Goal: Transaction & Acquisition: Book appointment/travel/reservation

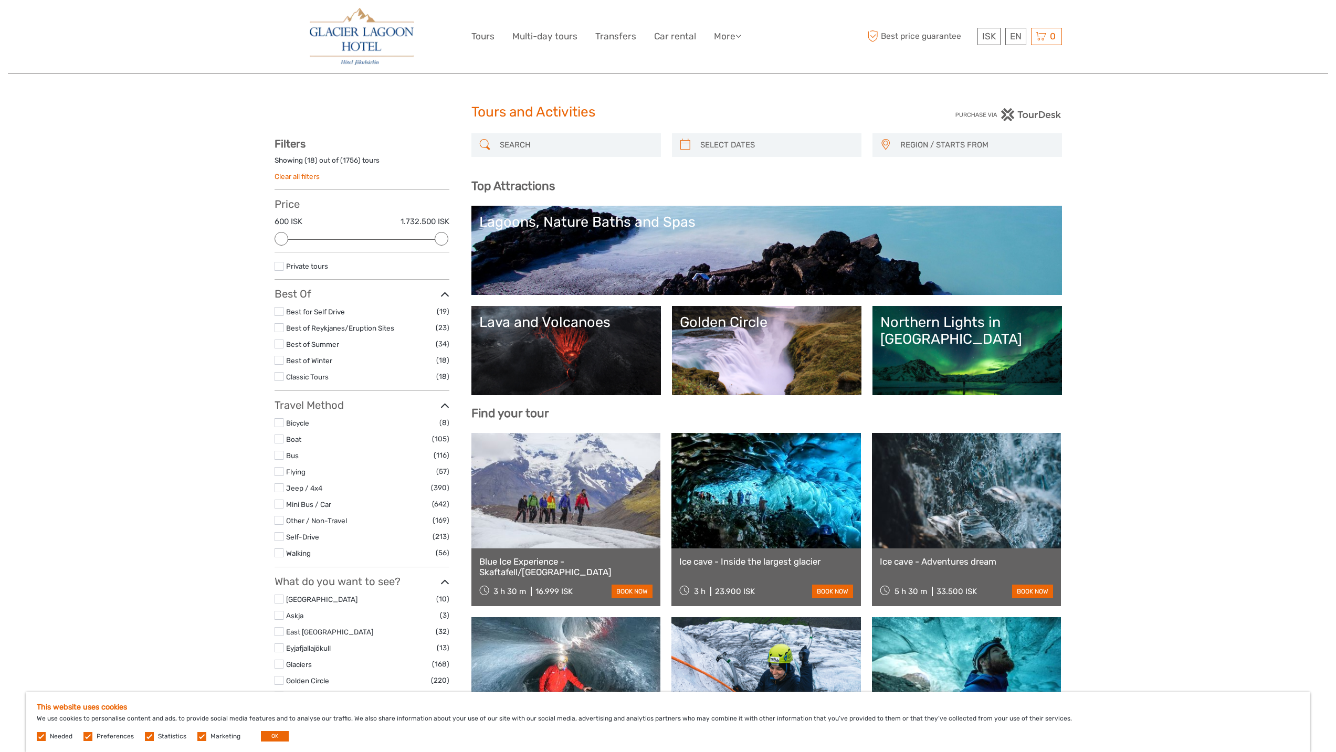
select select
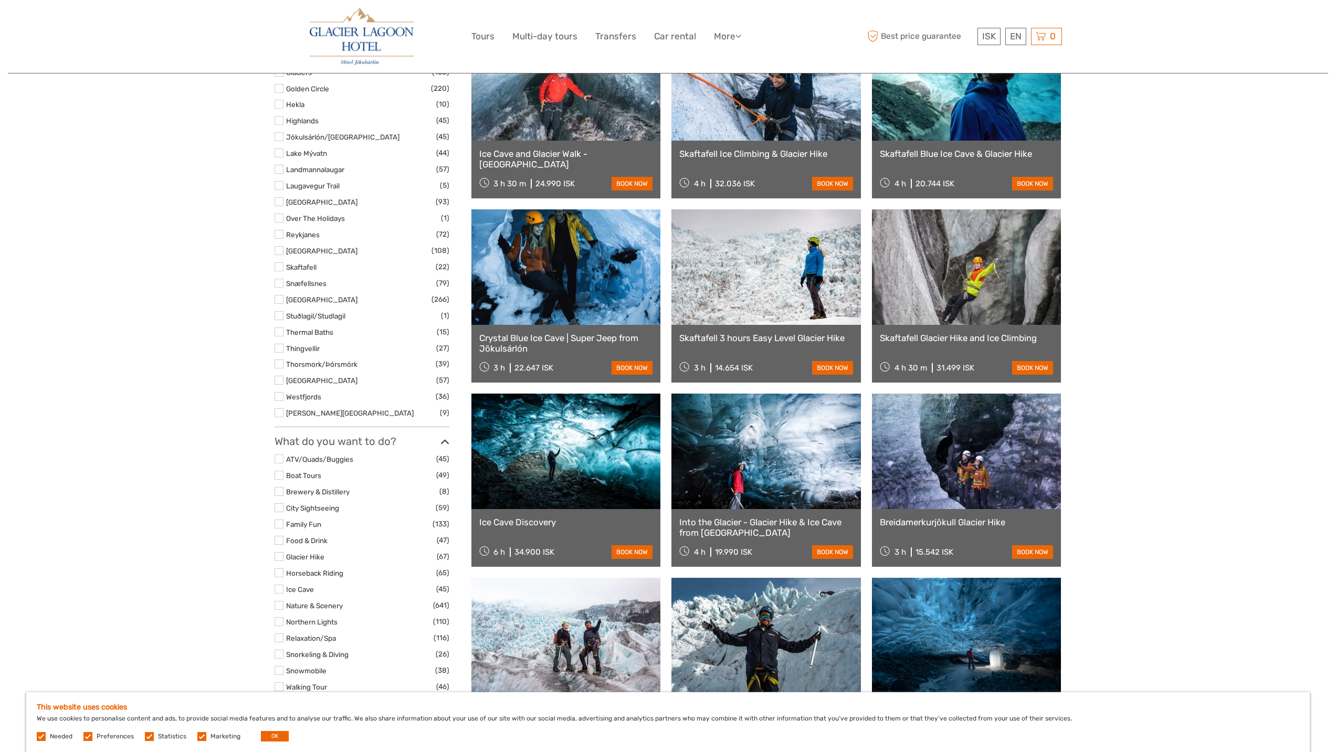
scroll to position [577, 0]
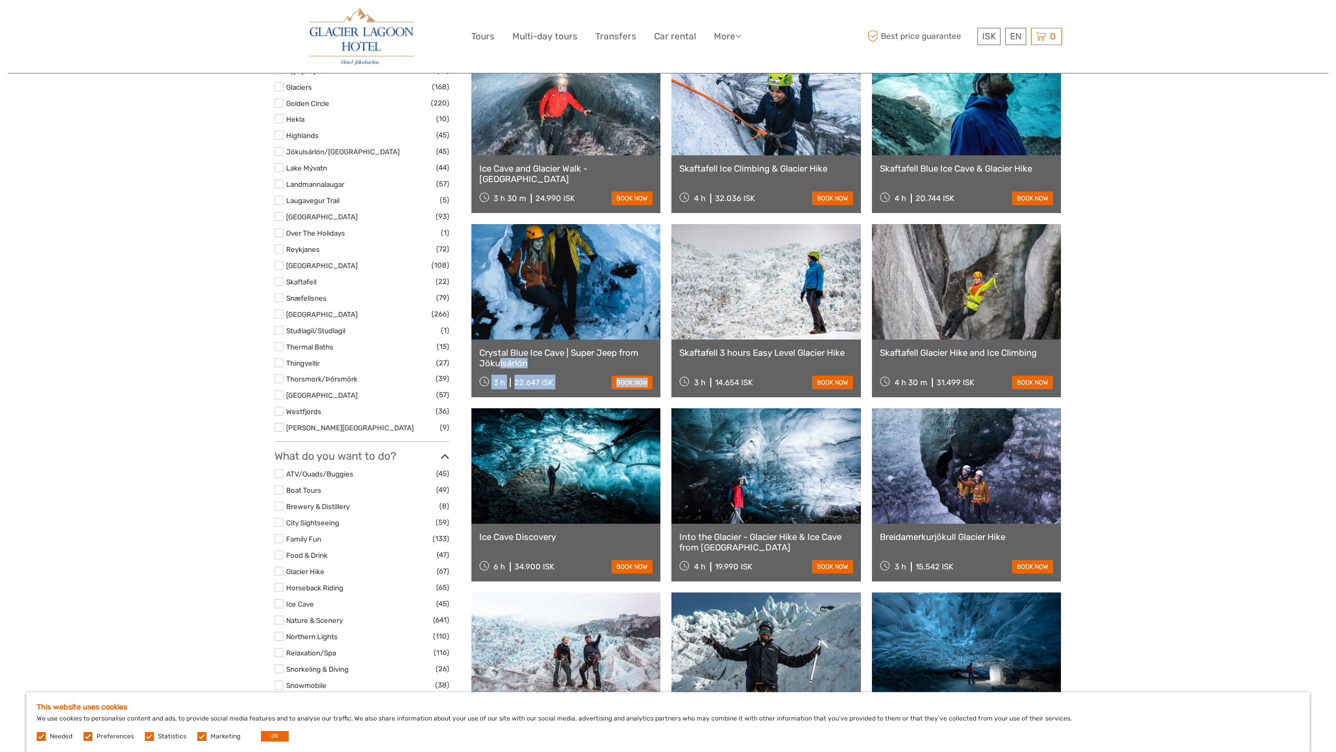
drag, startPoint x: 674, startPoint y: 354, endPoint x: 681, endPoint y: 353, distance: 6.9
click at [681, 353] on div "Blue Ice Experience - Skaftafell/Vatnajökull 3 h 30 m 16.999 ISK book now Ice c…" at bounding box center [766, 403] width 590 height 1094
click at [699, 355] on link "Skaftafell 3 hours Easy Level Glacier Hike" at bounding box center [766, 352] width 174 height 10
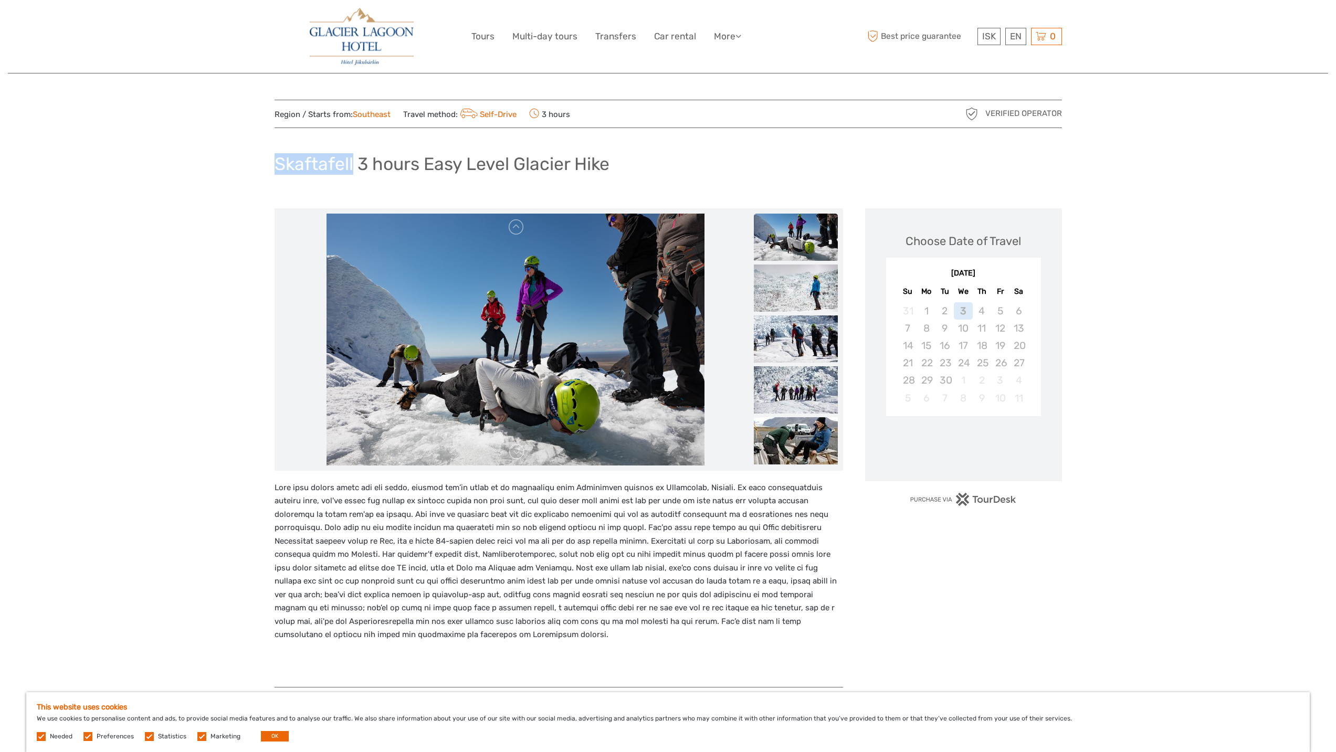
drag, startPoint x: 279, startPoint y: 164, endPoint x: 354, endPoint y: 163, distance: 75.1
click at [354, 163] on h1 "Skaftafell 3 hours Easy Level Glacier Hike" at bounding box center [442, 164] width 335 height 22
copy h1 "Skaftafell"
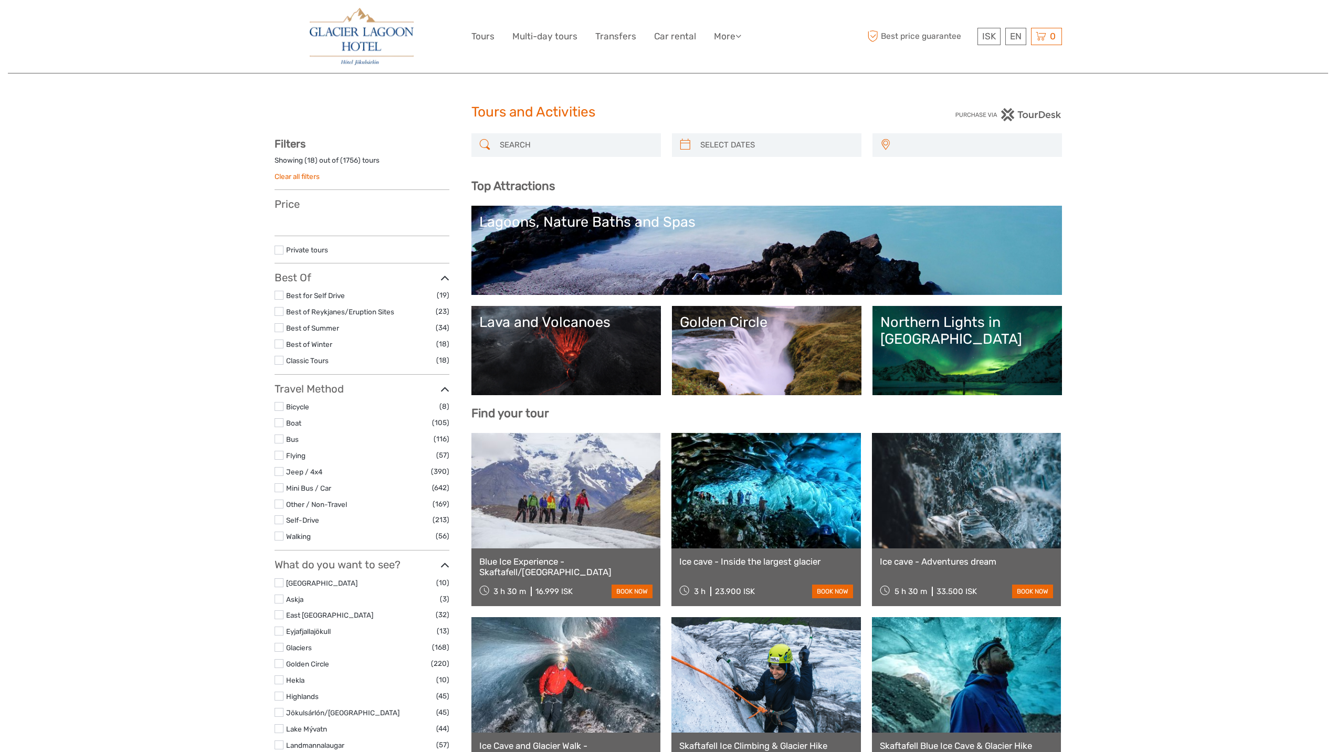
select select
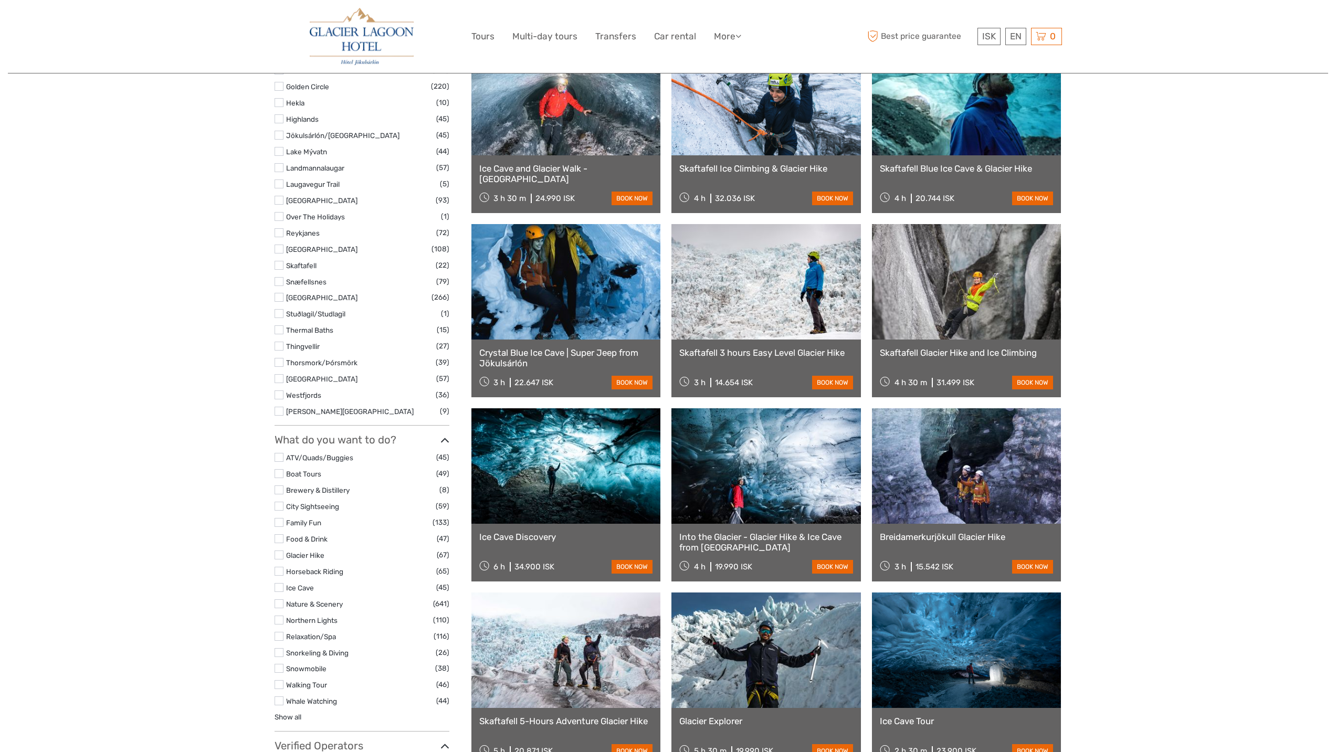
select select
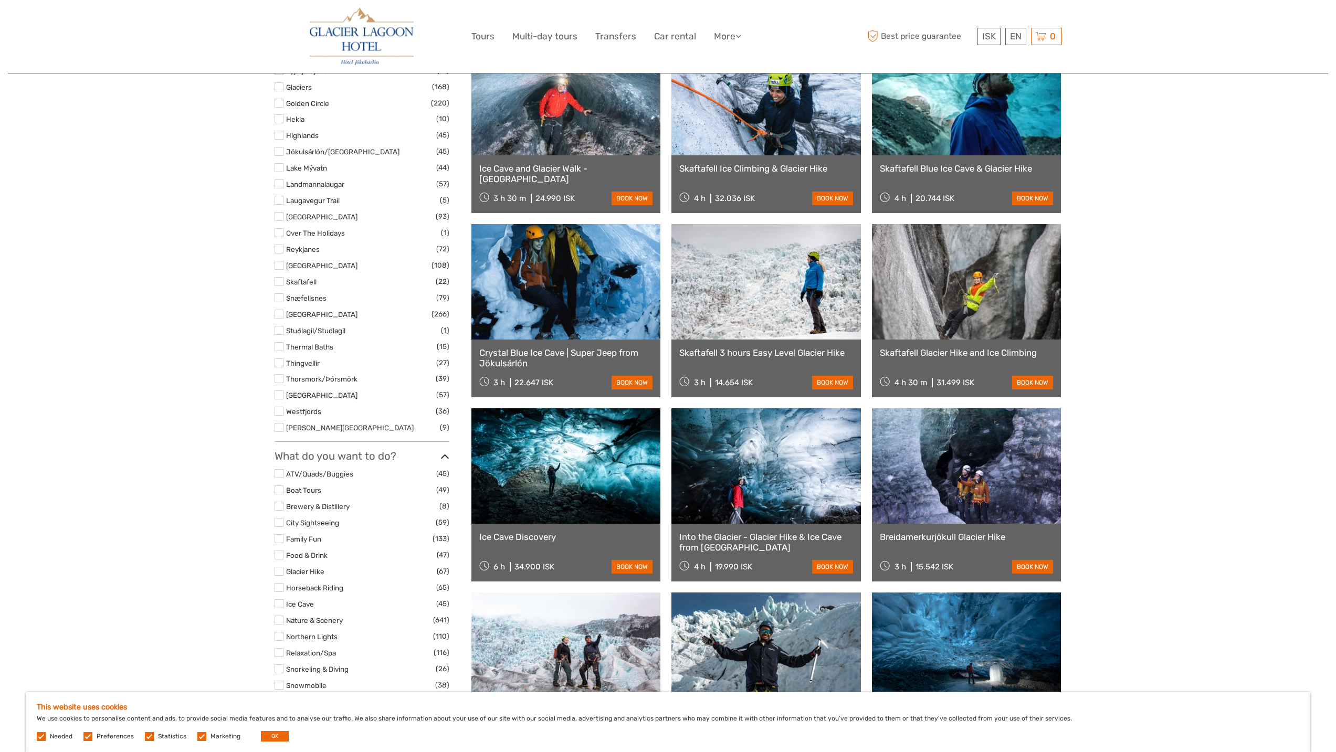
scroll to position [0, 0]
click at [946, 350] on link "Skaftafell Glacier Hike and Ice Climbing" at bounding box center [967, 352] width 174 height 10
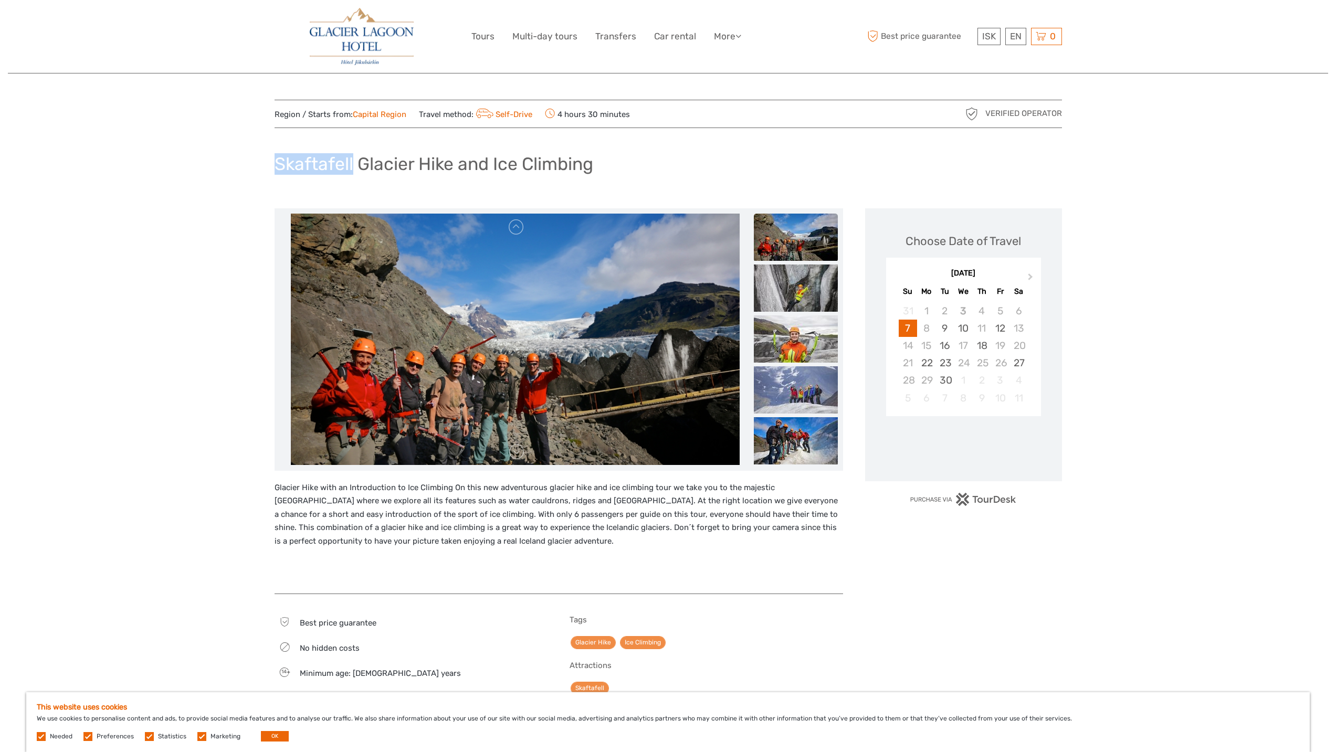
drag, startPoint x: 273, startPoint y: 159, endPoint x: 354, endPoint y: 164, distance: 80.5
click at [354, 164] on div "Region / Starts from: Capital Region Travel method: Self-Drive 4 hours 30 minut…" at bounding box center [668, 619] width 1320 height 1239
copy h1 "Skaftafell"
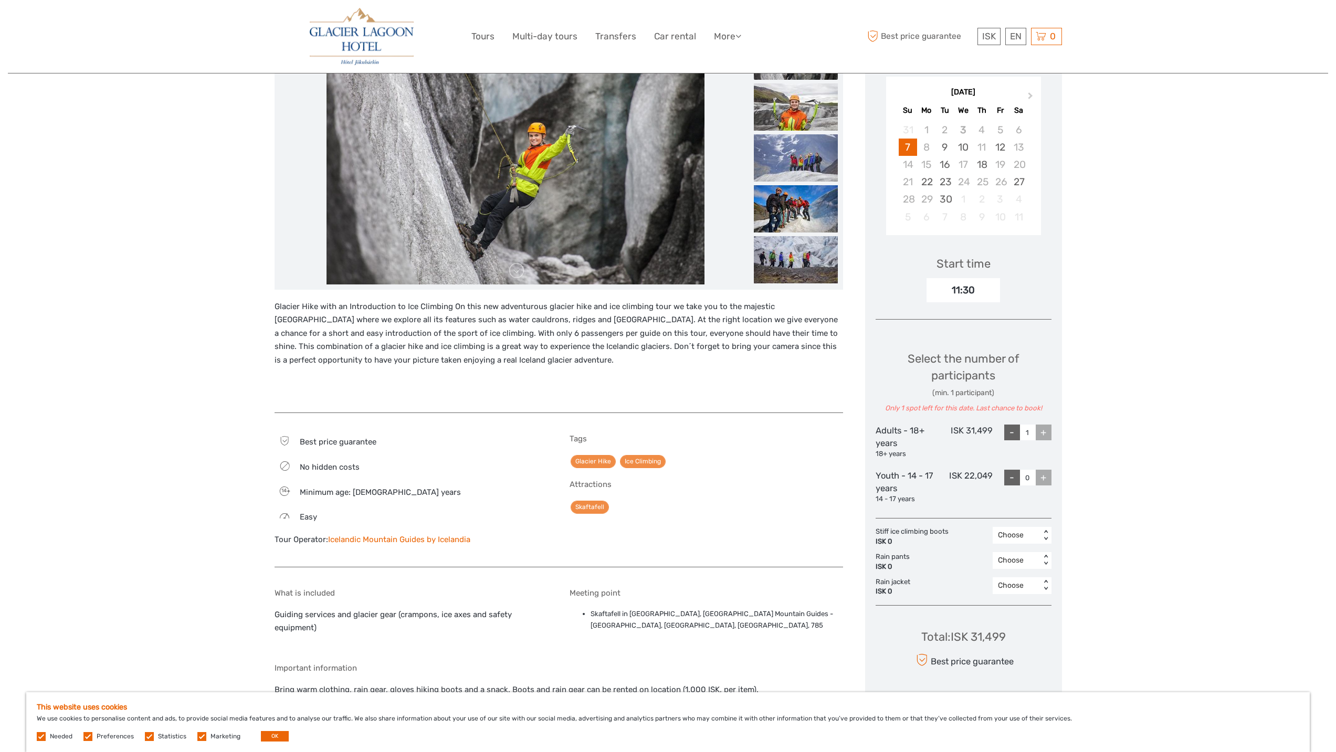
scroll to position [105, 0]
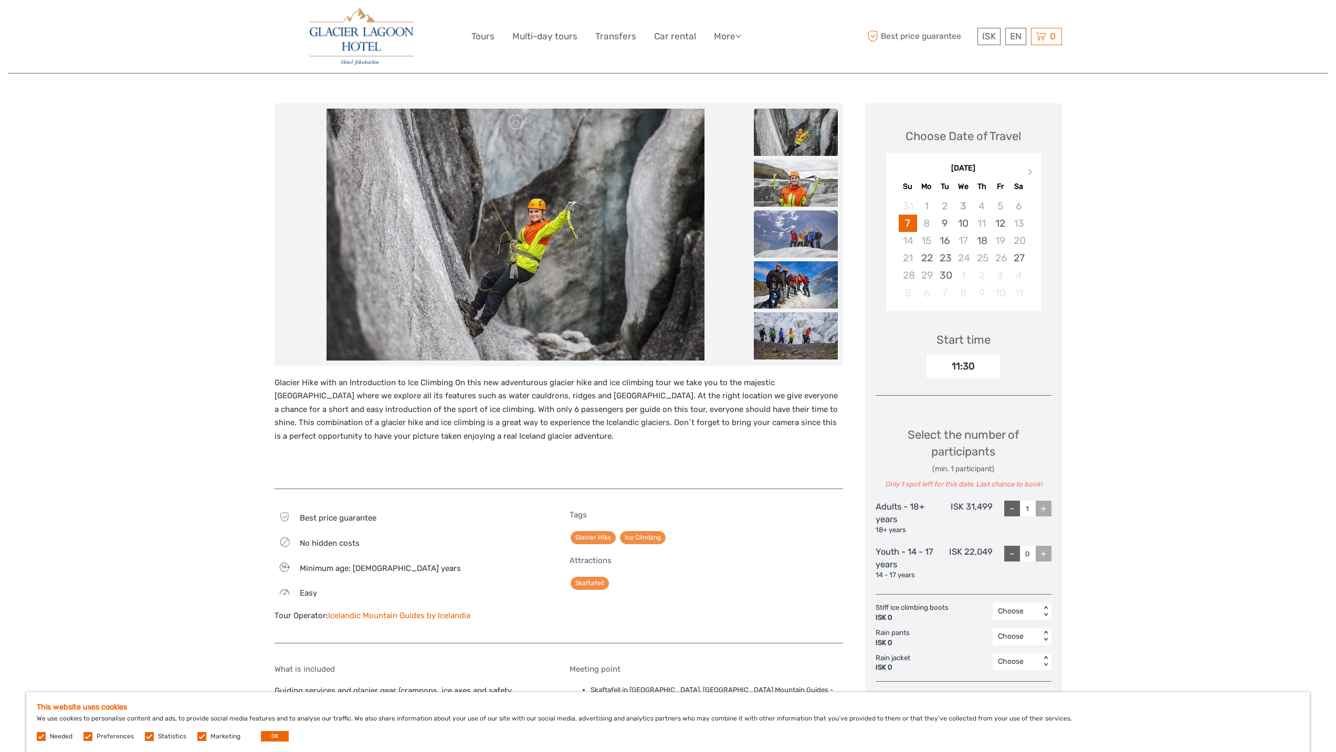
click at [804, 231] on img at bounding box center [796, 233] width 84 height 47
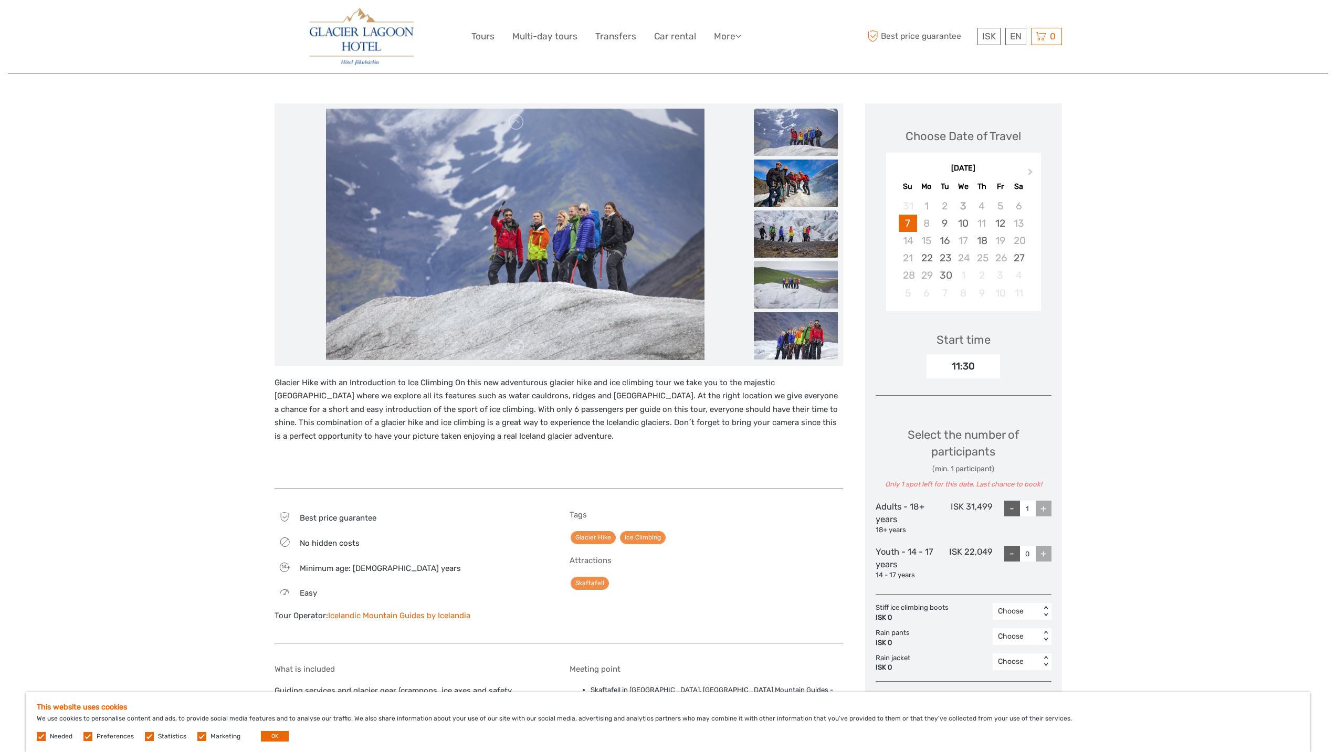
click at [795, 236] on img at bounding box center [796, 233] width 84 height 47
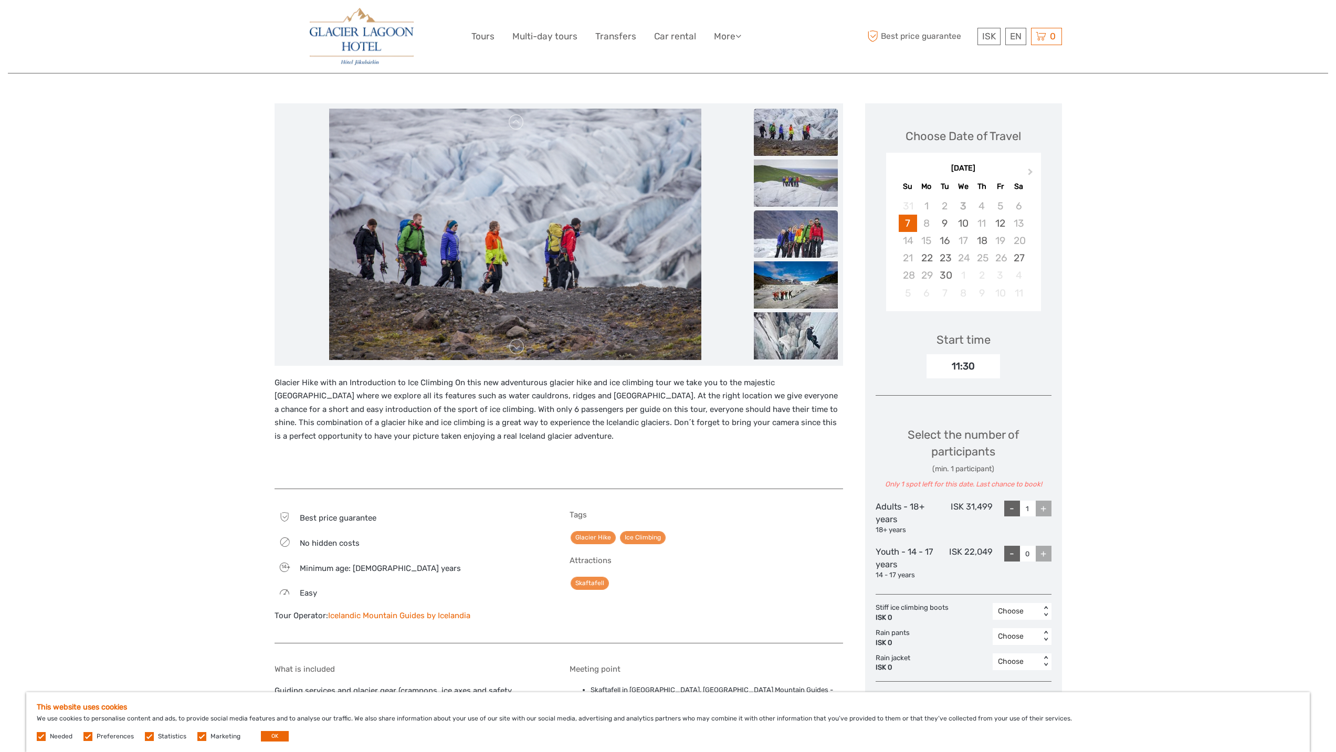
click at [795, 247] on img at bounding box center [796, 233] width 84 height 47
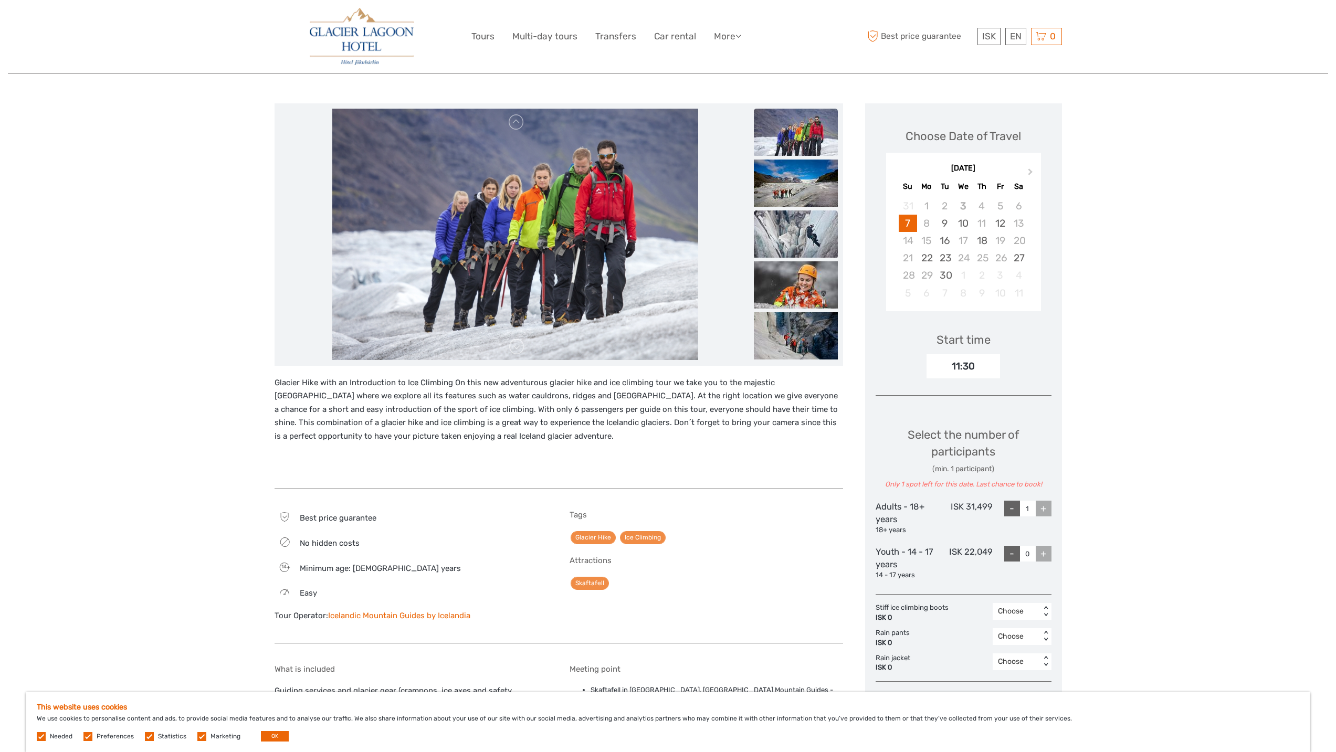
click at [795, 257] on img at bounding box center [796, 233] width 84 height 47
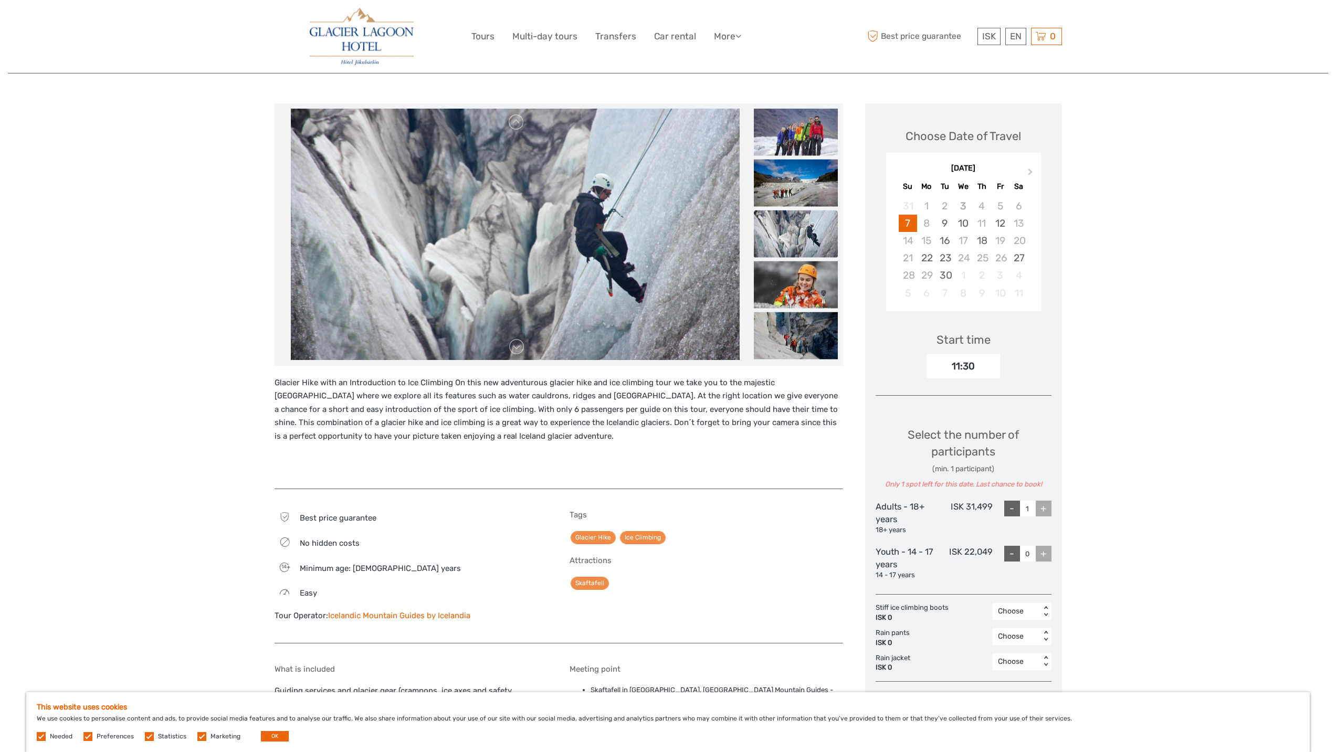
click at [798, 233] on img at bounding box center [796, 233] width 84 height 47
click at [791, 317] on img at bounding box center [796, 335] width 84 height 47
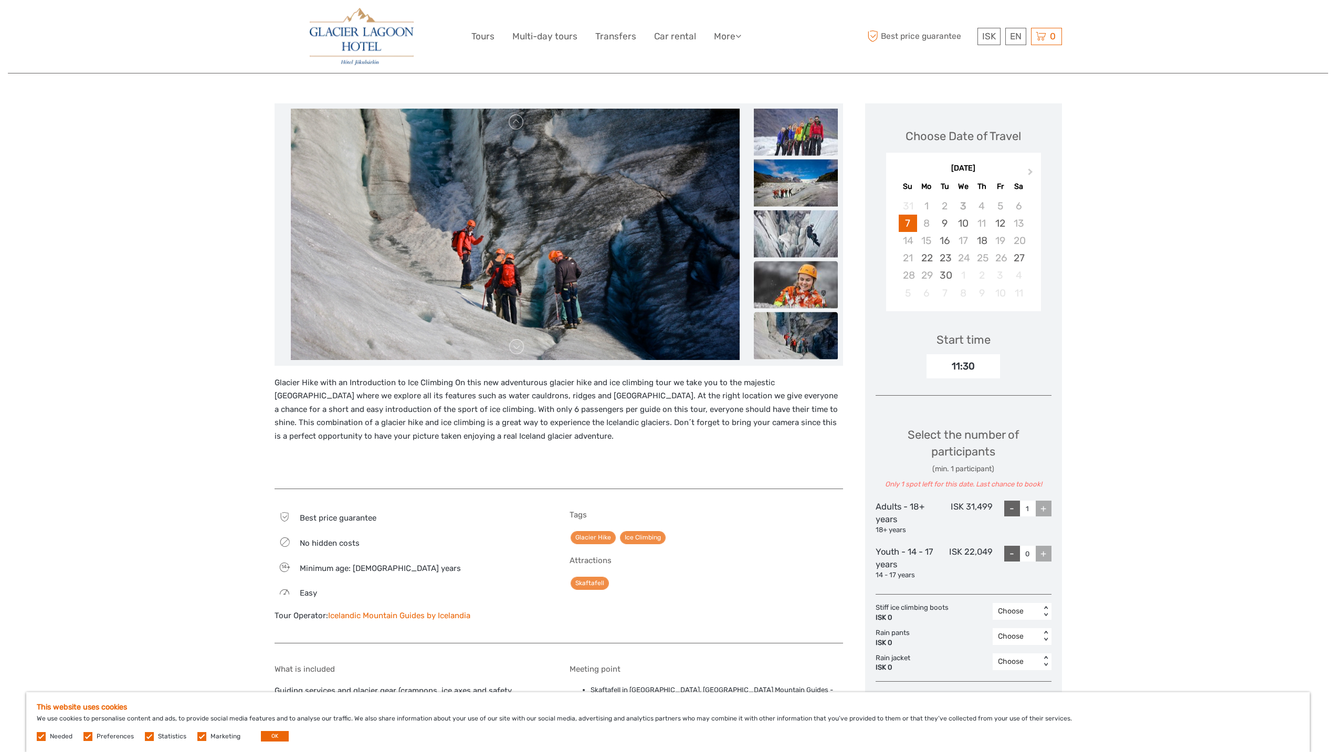
click at [797, 289] on img at bounding box center [796, 284] width 84 height 47
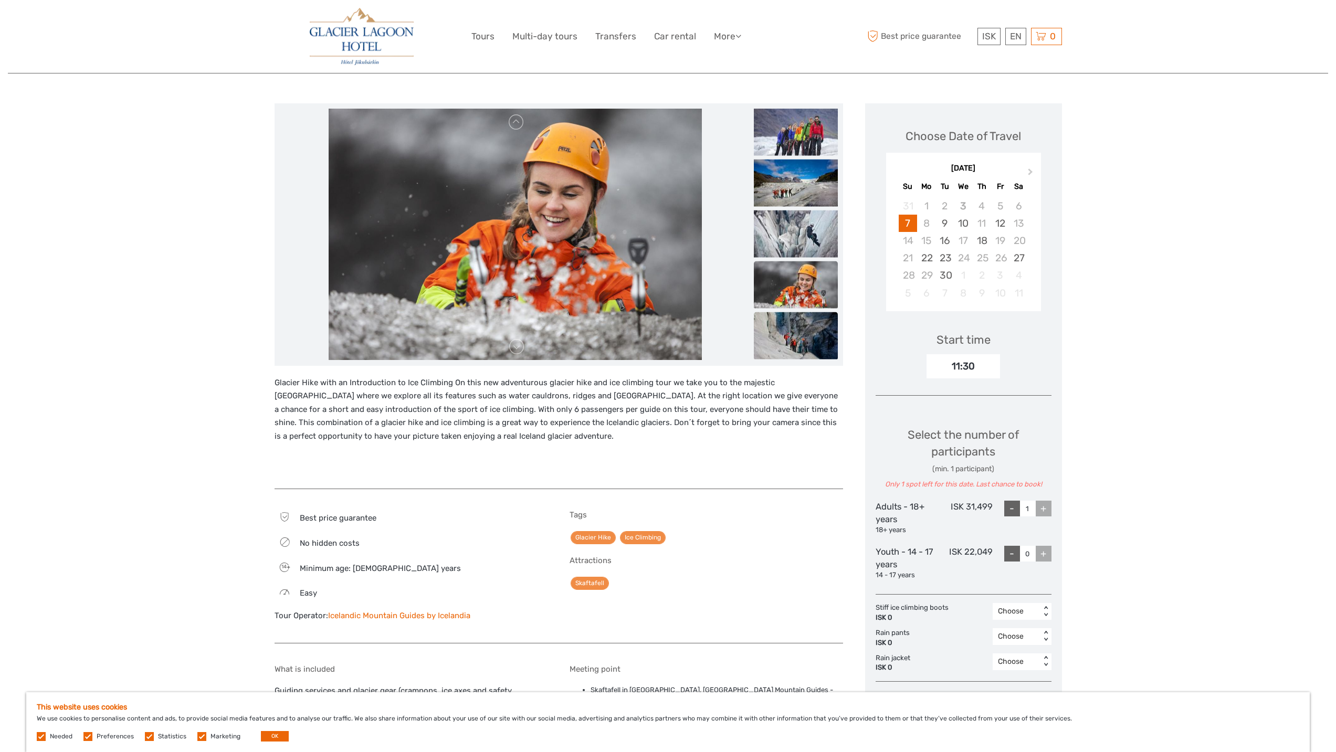
click at [797, 328] on img at bounding box center [796, 335] width 84 height 47
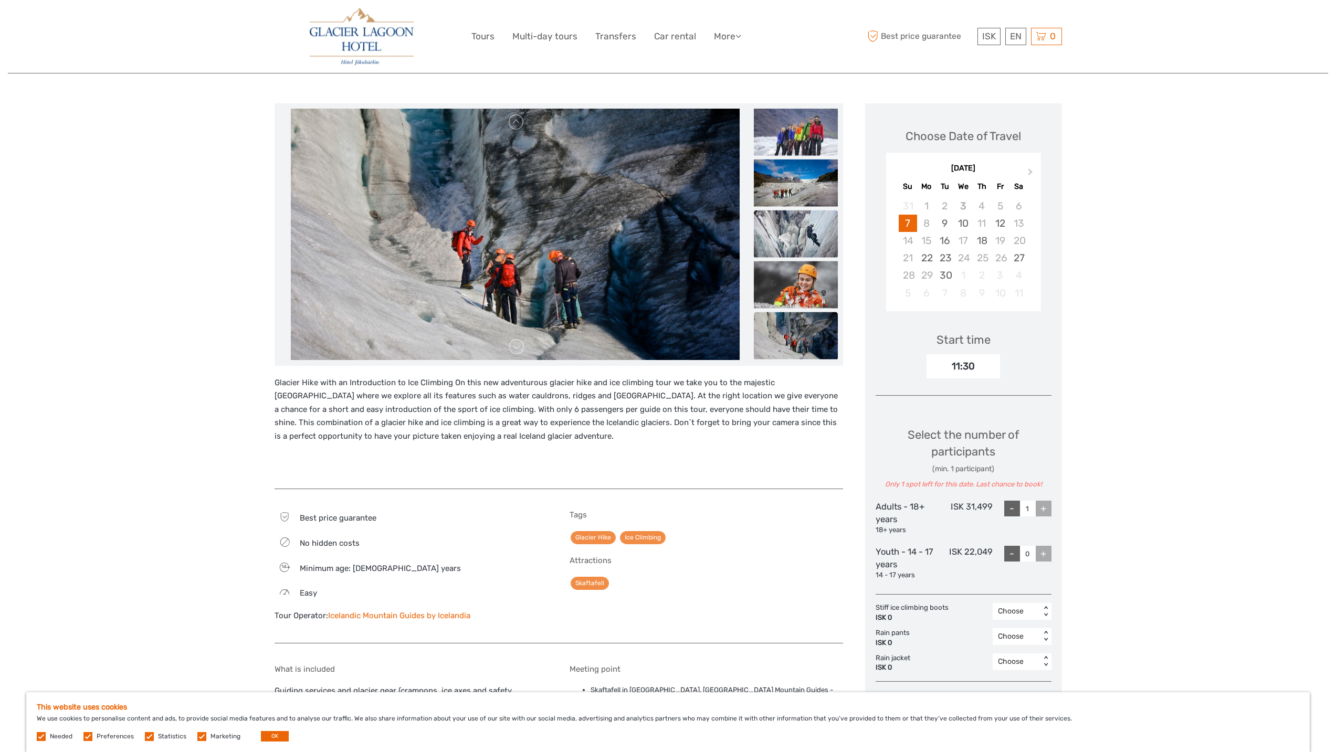
click at [795, 227] on img at bounding box center [796, 233] width 84 height 47
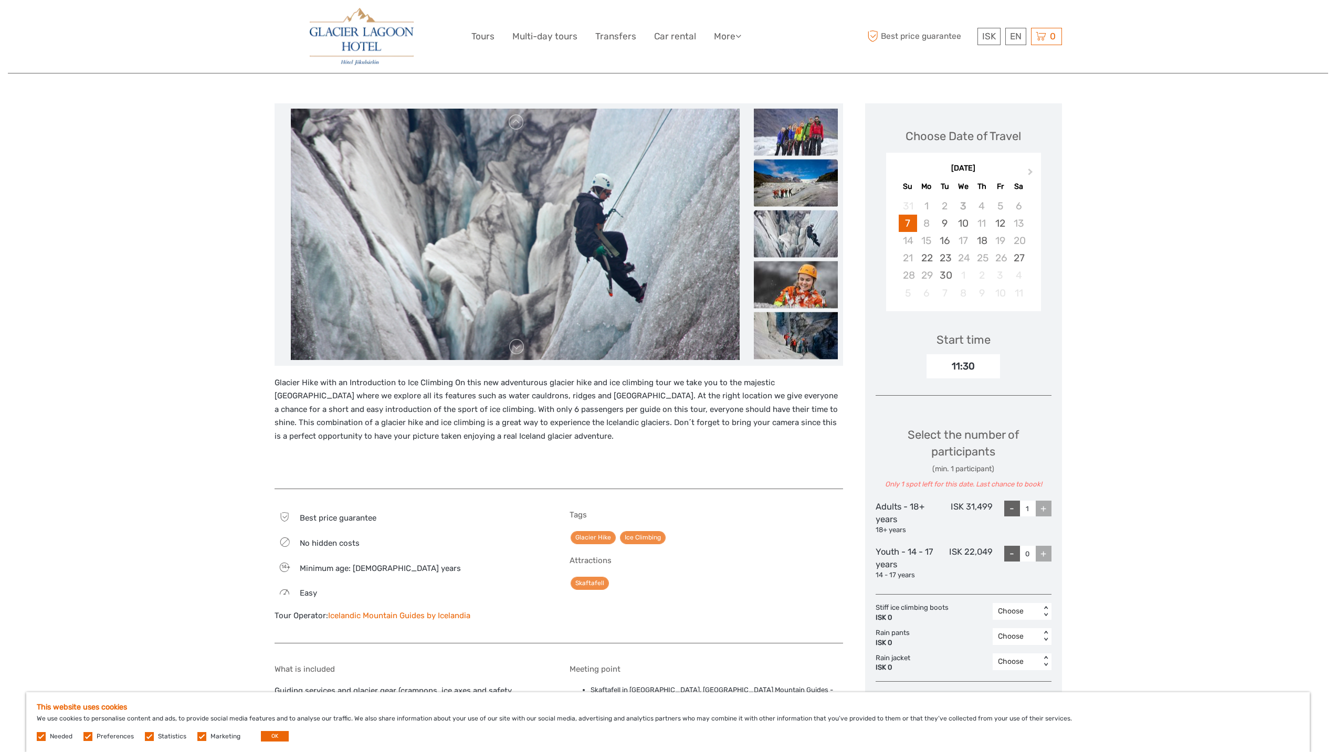
click at [793, 165] on img at bounding box center [796, 182] width 84 height 47
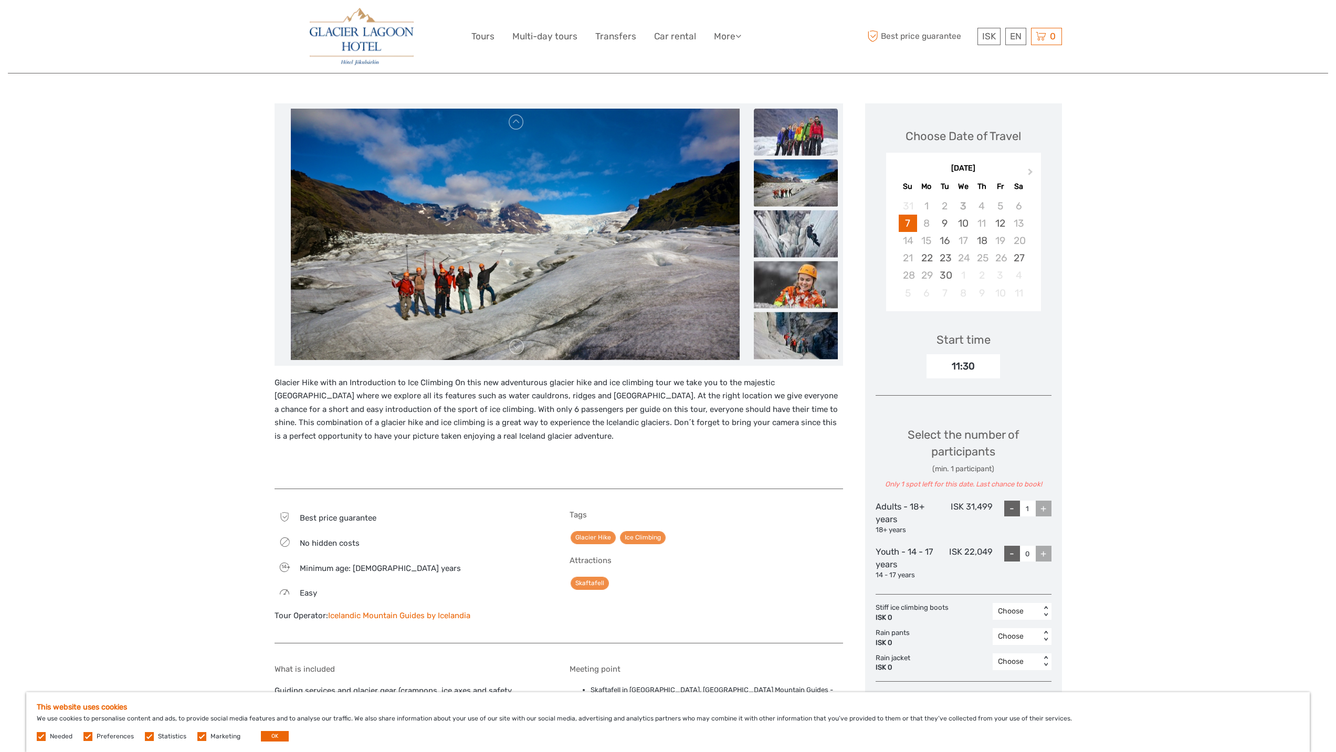
click at [795, 128] on img at bounding box center [796, 131] width 84 height 47
